Goal: Check status: Check status

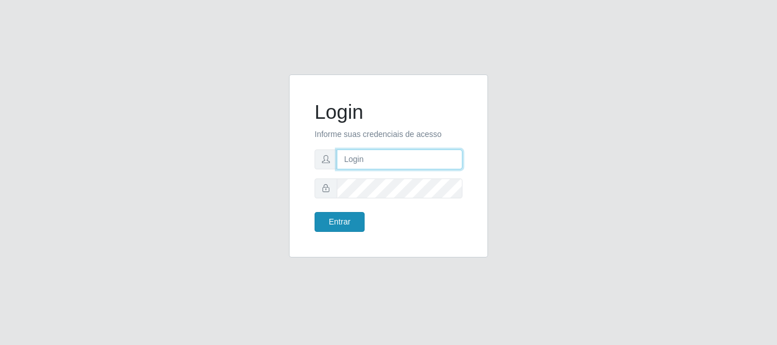
type input "[PERSON_NAME]"
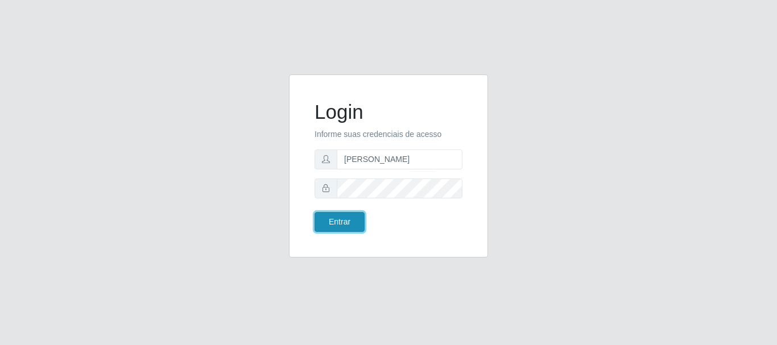
click at [349, 222] on button "Entrar" at bounding box center [340, 222] width 50 height 20
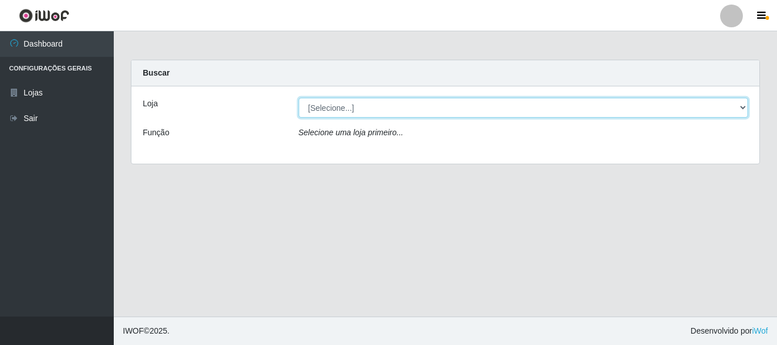
click at [561, 114] on select "[Selecione...] Bemais Supermercados - [GEOGRAPHIC_DATA]" at bounding box center [524, 108] width 450 height 20
select select "249"
click at [299, 98] on select "[Selecione...] Bemais Supermercados - [GEOGRAPHIC_DATA]" at bounding box center [524, 108] width 450 height 20
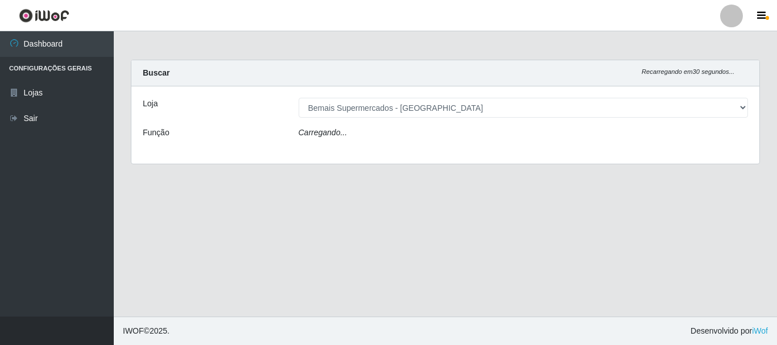
click at [508, 136] on div "Carregando..." at bounding box center [523, 135] width 467 height 17
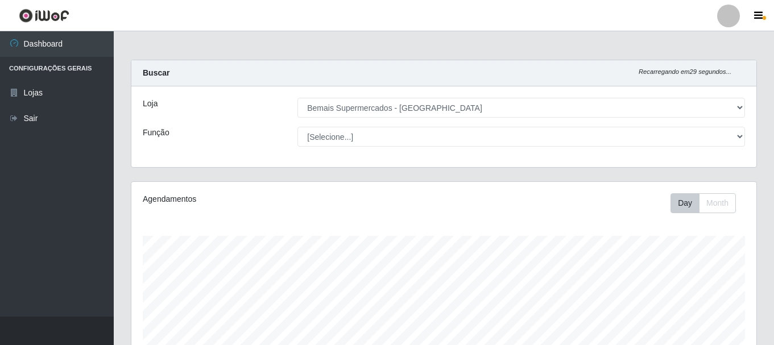
scroll to position [236, 625]
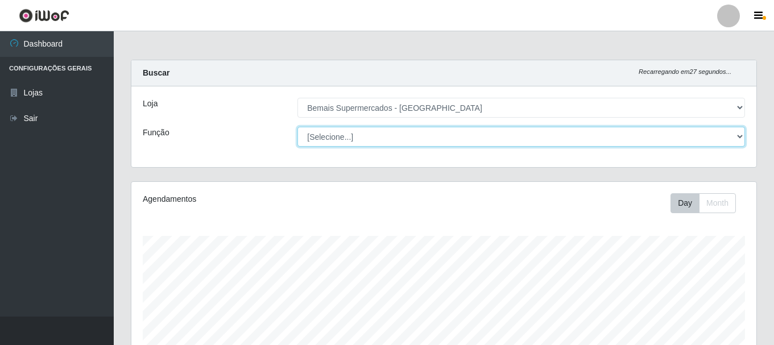
click at [522, 138] on select "[Selecione...] ASG ASG + ASG ++ Auxiliar de Depósito Auxiliar de Depósito + Aux…" at bounding box center [522, 137] width 448 height 20
select select "72"
click at [298, 127] on select "[Selecione...] ASG ASG + ASG ++ Auxiliar de Depósito Auxiliar de Depósito + Aux…" at bounding box center [522, 137] width 448 height 20
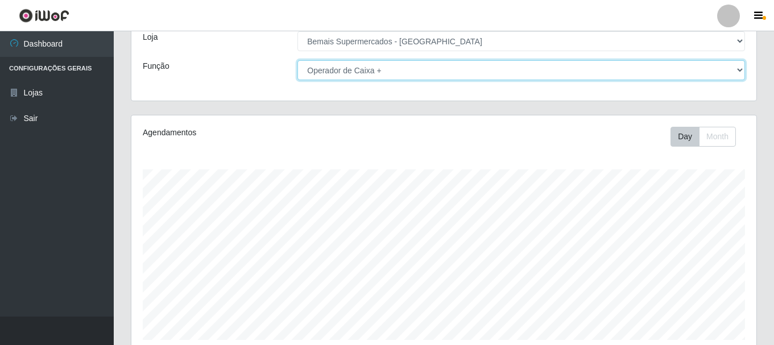
scroll to position [208, 0]
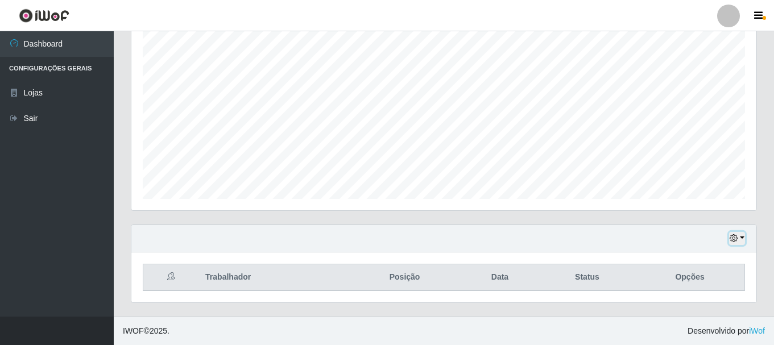
click at [732, 240] on icon "button" at bounding box center [734, 238] width 8 height 8
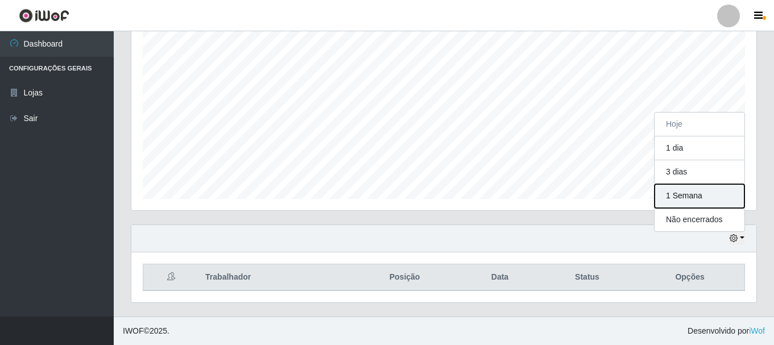
click at [691, 202] on button "1 Semana" at bounding box center [700, 196] width 90 height 24
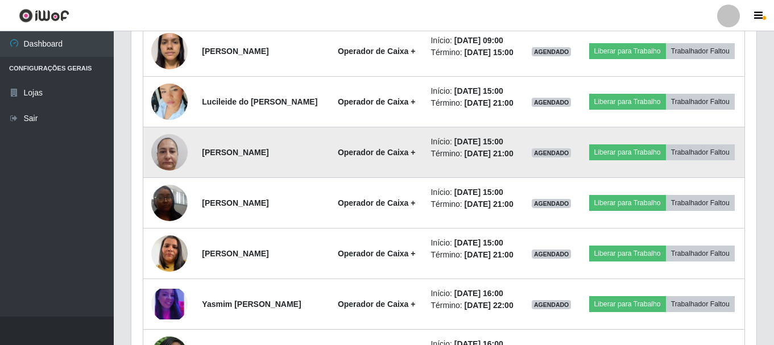
scroll to position [720, 0]
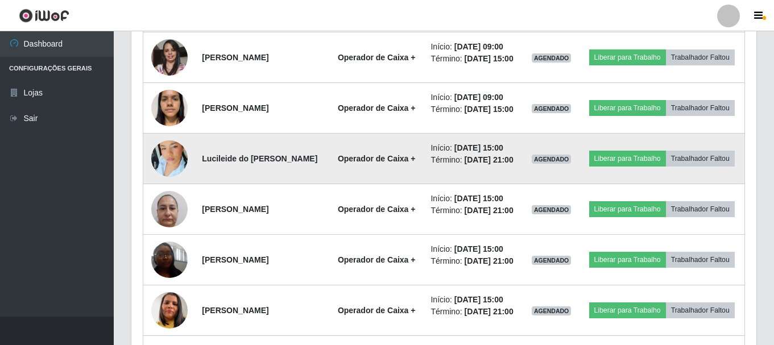
click at [168, 191] on img at bounding box center [169, 158] width 36 height 65
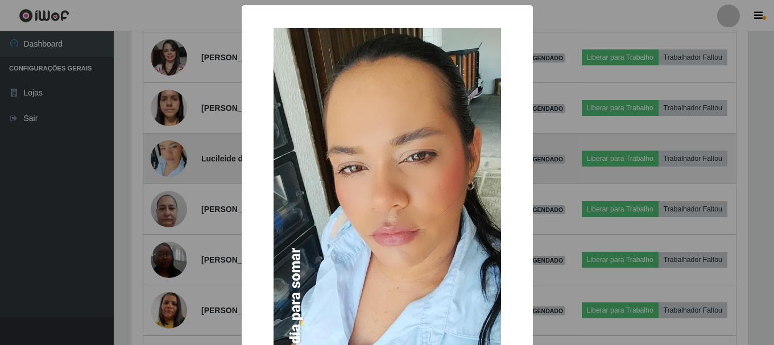
scroll to position [236, 620]
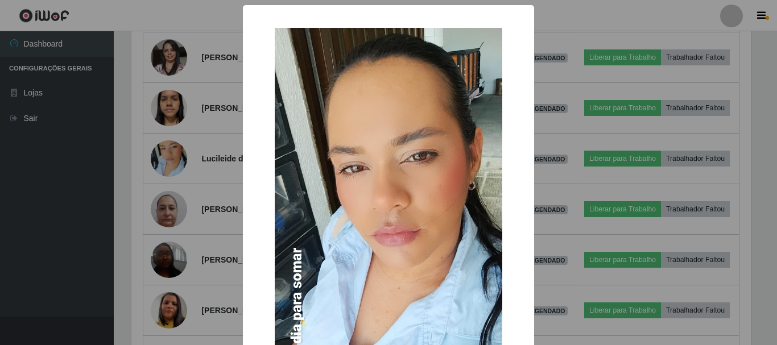
click at [167, 228] on div "× OK Cancel" at bounding box center [388, 172] width 777 height 345
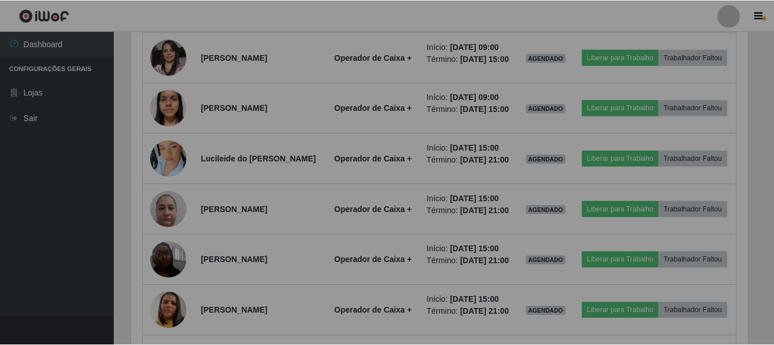
scroll to position [236, 625]
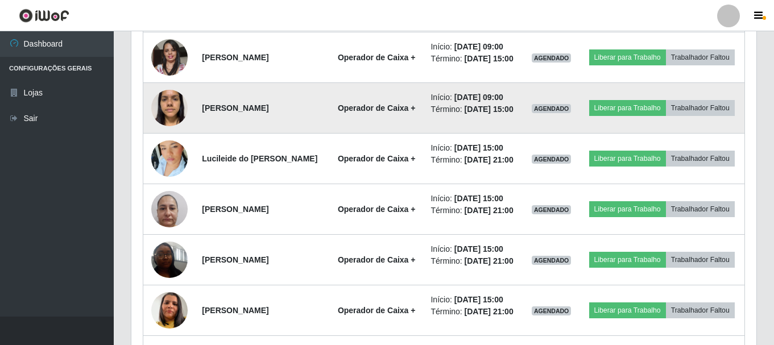
click at [174, 132] on img at bounding box center [169, 108] width 36 height 48
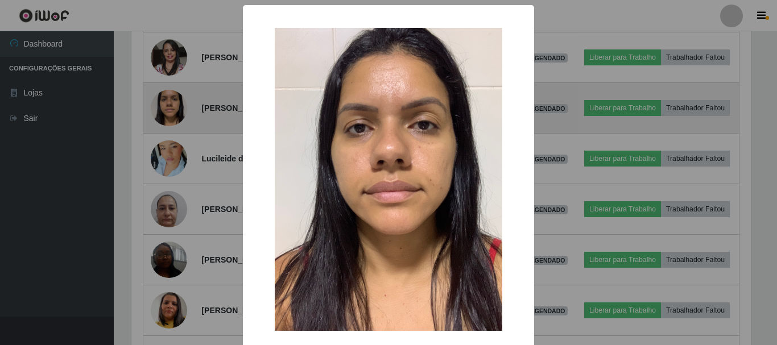
click at [174, 166] on div "× OK Cancel" at bounding box center [388, 172] width 777 height 345
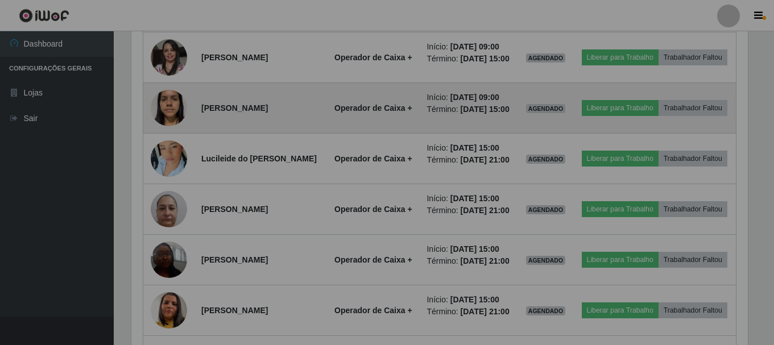
scroll to position [236, 625]
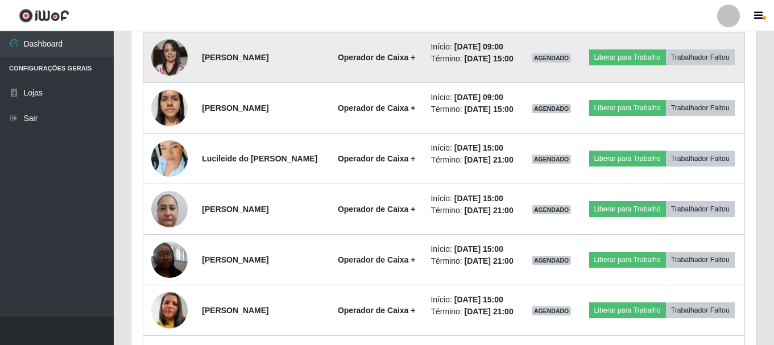
click at [172, 81] on img at bounding box center [169, 57] width 36 height 48
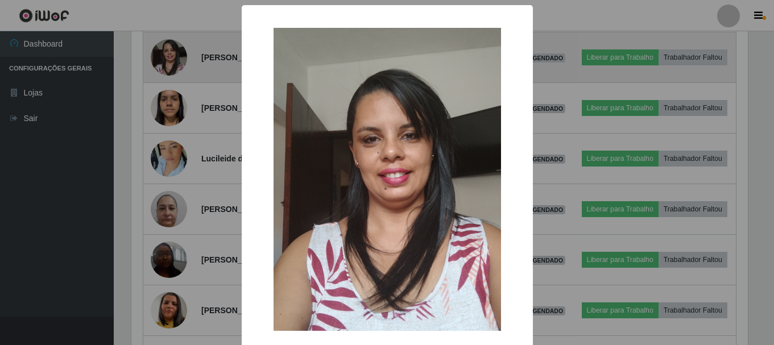
scroll to position [236, 620]
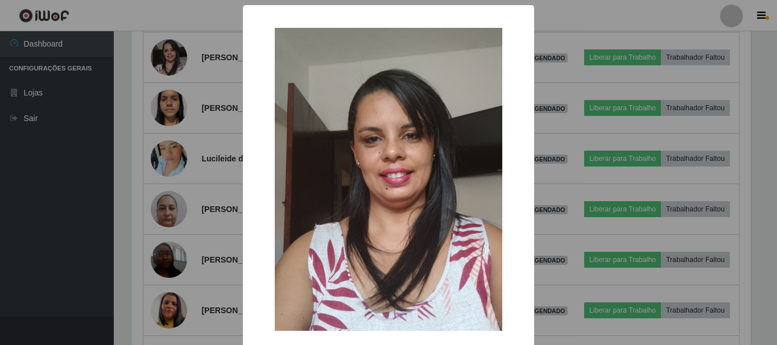
click at [174, 101] on div "× OK Cancel" at bounding box center [388, 172] width 777 height 345
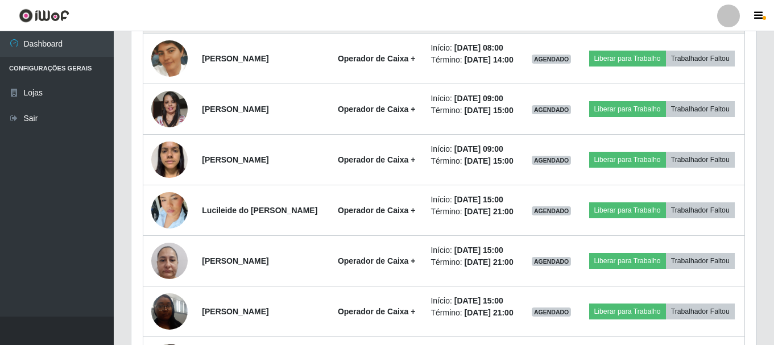
scroll to position [606, 0]
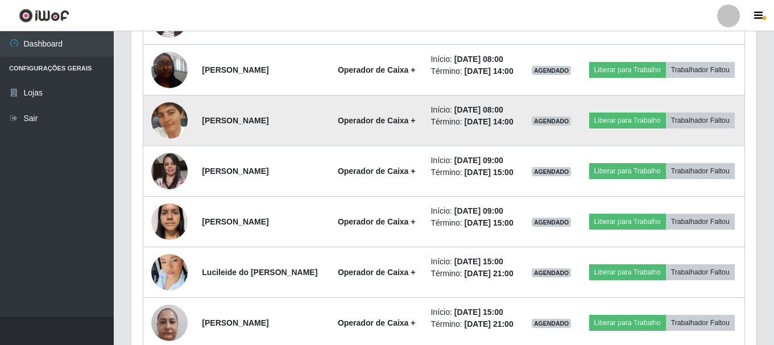
click at [180, 153] on img at bounding box center [169, 120] width 36 height 65
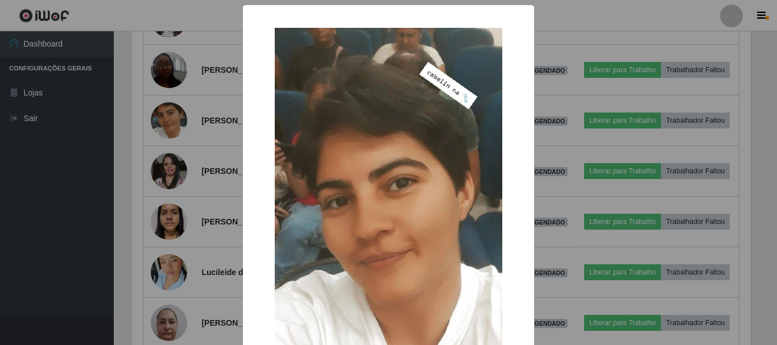
click at [180, 165] on div "× OK Cancel" at bounding box center [388, 172] width 777 height 345
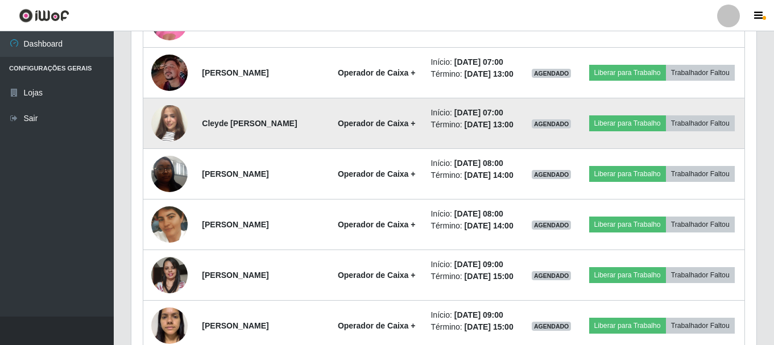
scroll to position [492, 0]
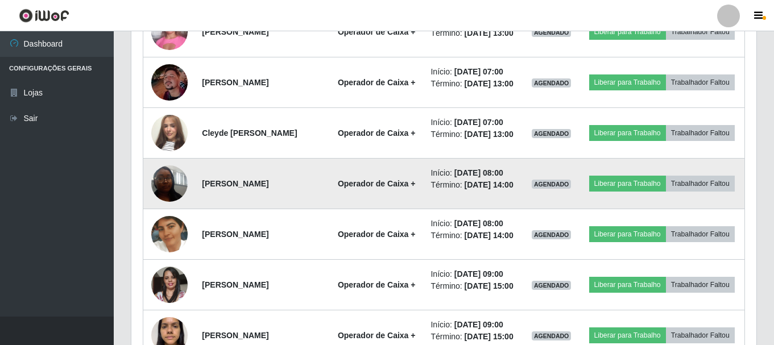
click at [175, 208] on img at bounding box center [169, 183] width 36 height 48
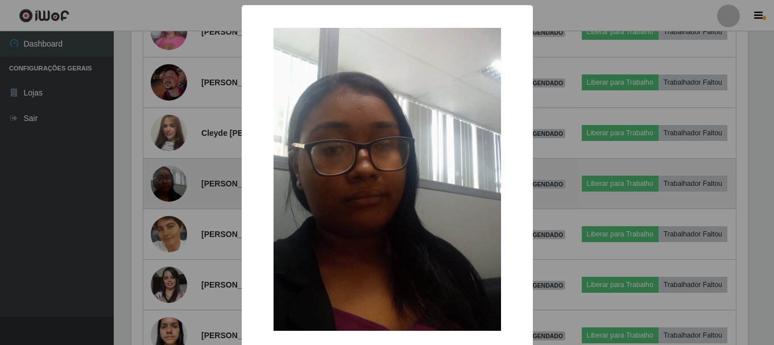
scroll to position [236, 620]
click at [175, 209] on div "× OK Cancel" at bounding box center [388, 172] width 777 height 345
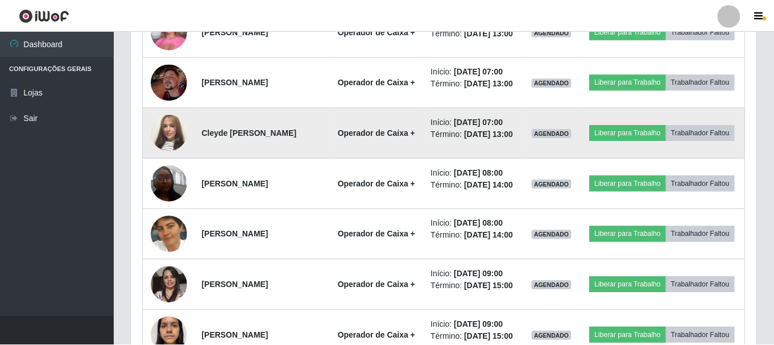
scroll to position [0, 0]
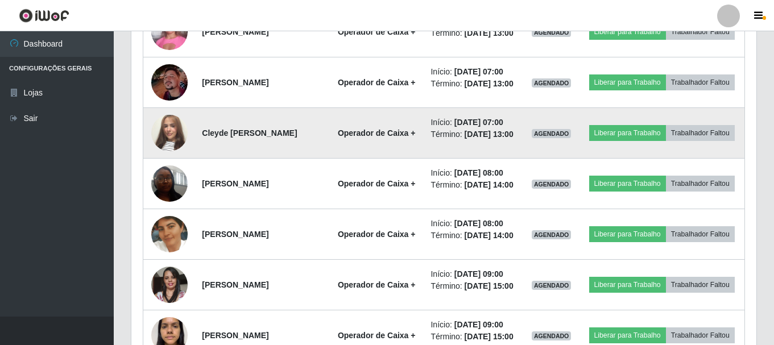
click at [172, 162] on img at bounding box center [169, 133] width 36 height 65
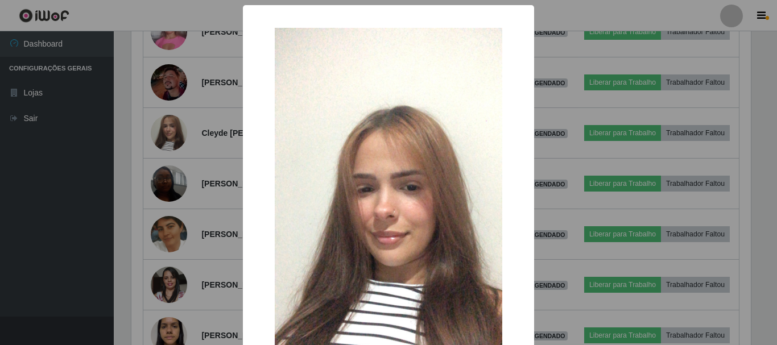
click at [172, 160] on div "× OK Cancel" at bounding box center [388, 172] width 777 height 345
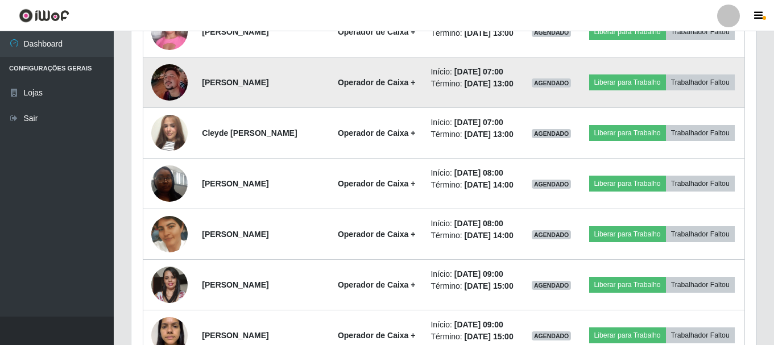
click at [168, 101] on img at bounding box center [169, 82] width 36 height 36
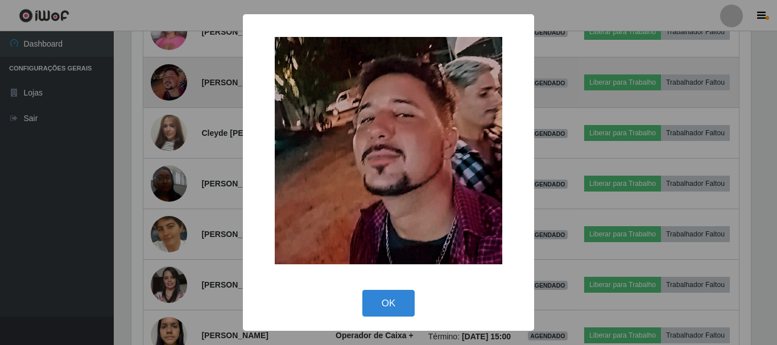
click at [168, 102] on div "× OK Cancel" at bounding box center [388, 172] width 777 height 345
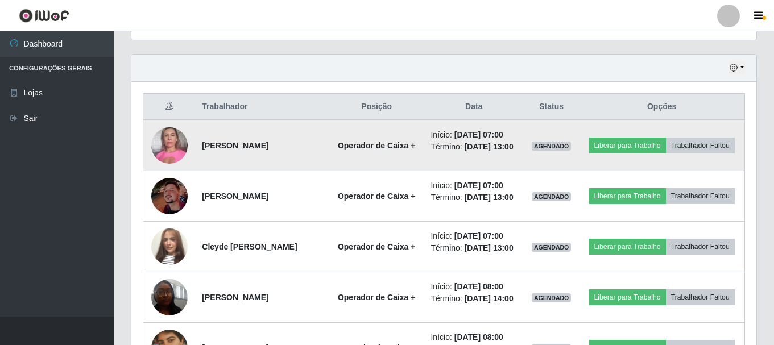
click at [179, 157] on img at bounding box center [169, 145] width 36 height 48
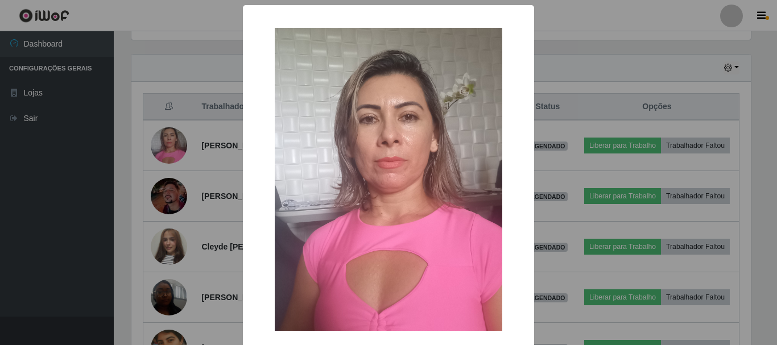
click at [165, 141] on div "× OK Cancel" at bounding box center [388, 172] width 777 height 345
